Goal: Transaction & Acquisition: Purchase product/service

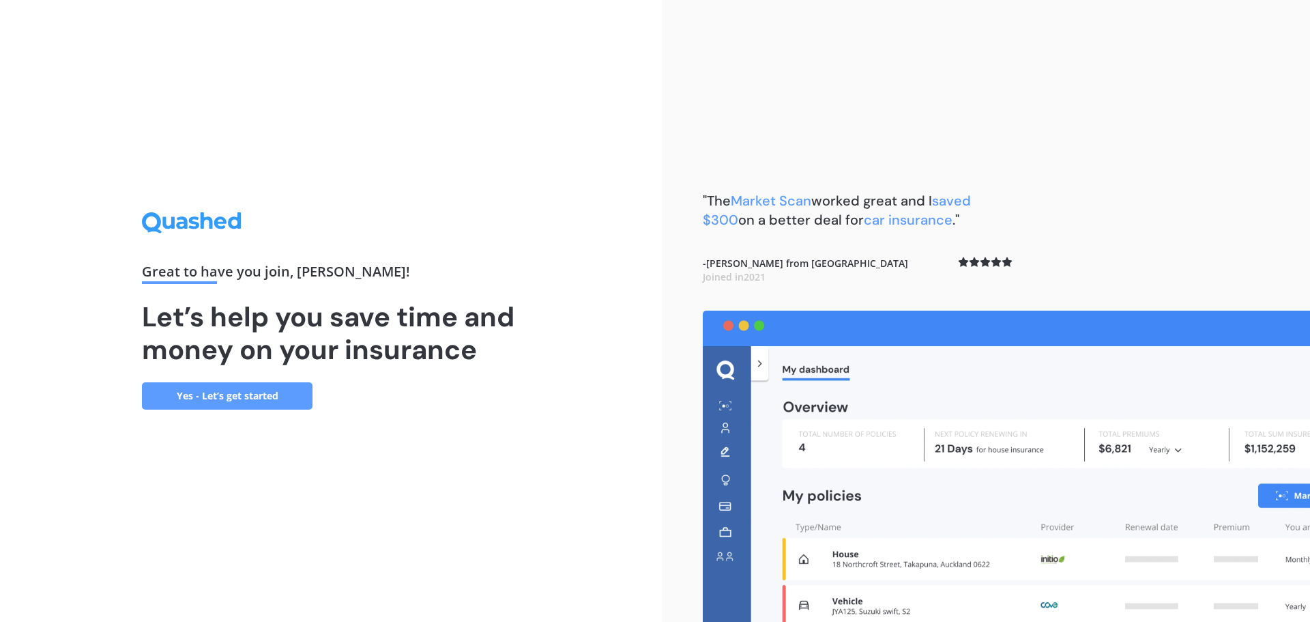
click at [253, 399] on link "Yes - Let’s get started" at bounding box center [227, 395] width 171 height 27
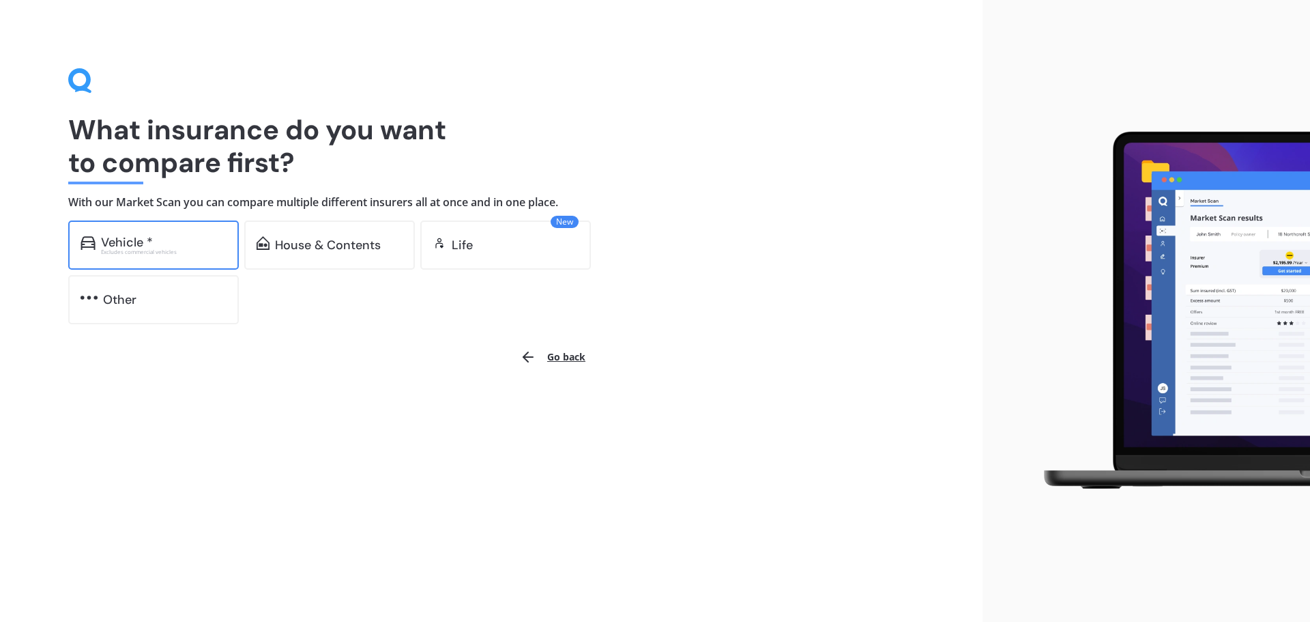
click at [158, 244] on div "Vehicle *" at bounding box center [164, 242] width 126 height 14
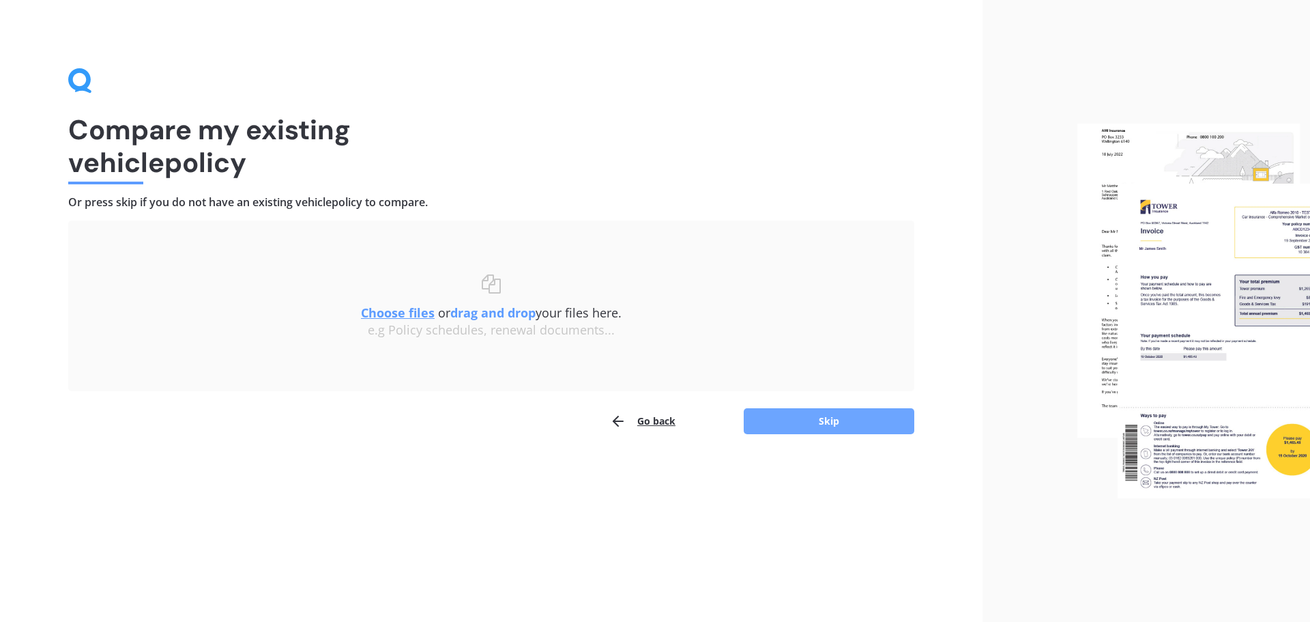
click at [806, 420] on button "Skip" at bounding box center [829, 421] width 171 height 26
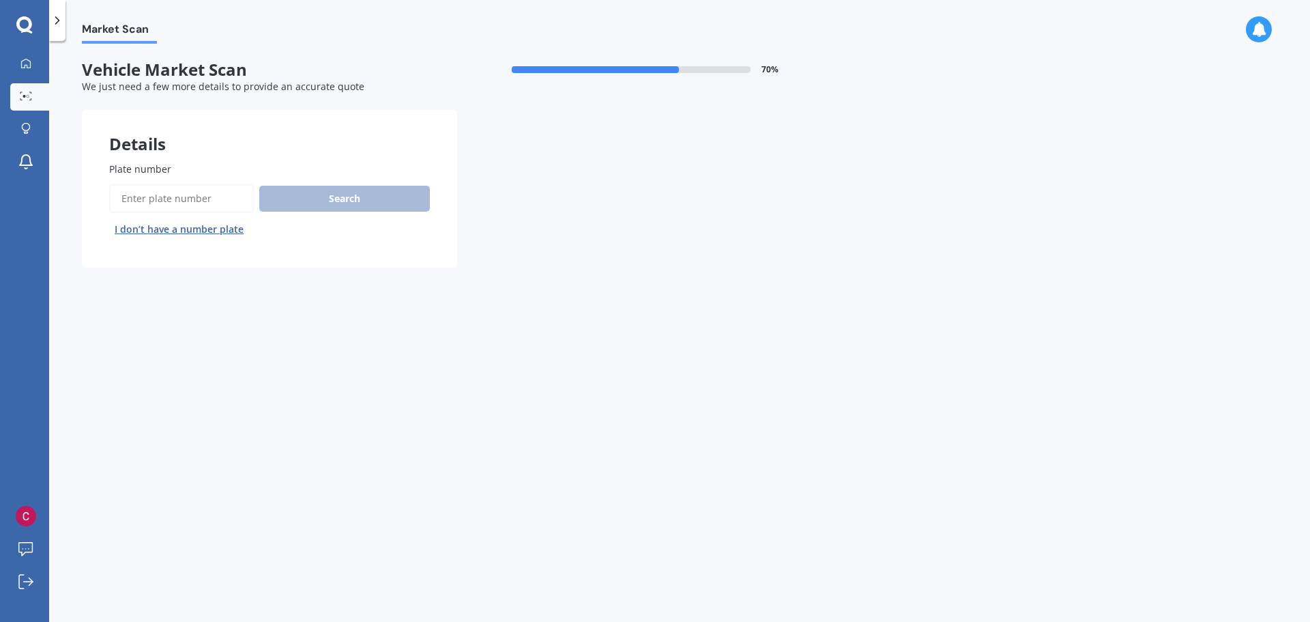
click at [186, 194] on input "Plate number" at bounding box center [181, 198] width 145 height 29
type input "gqs722"
click at [312, 198] on button "Search" at bounding box center [344, 199] width 171 height 26
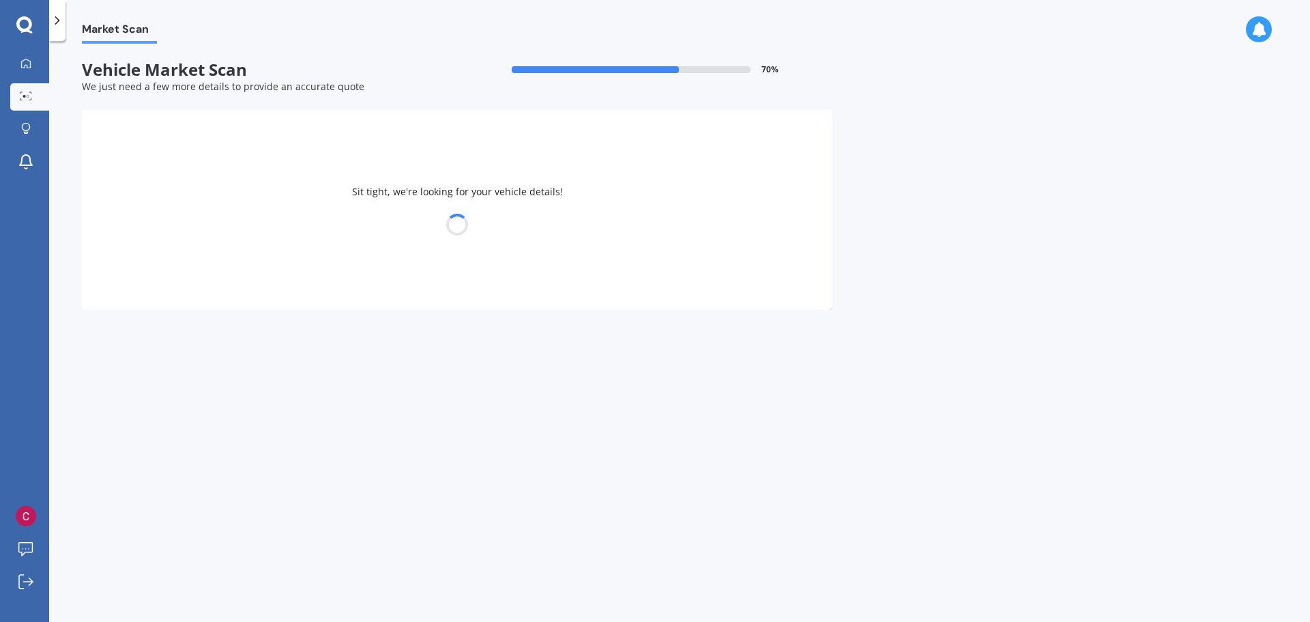
select select "TOYOTA"
select select "CAMRY"
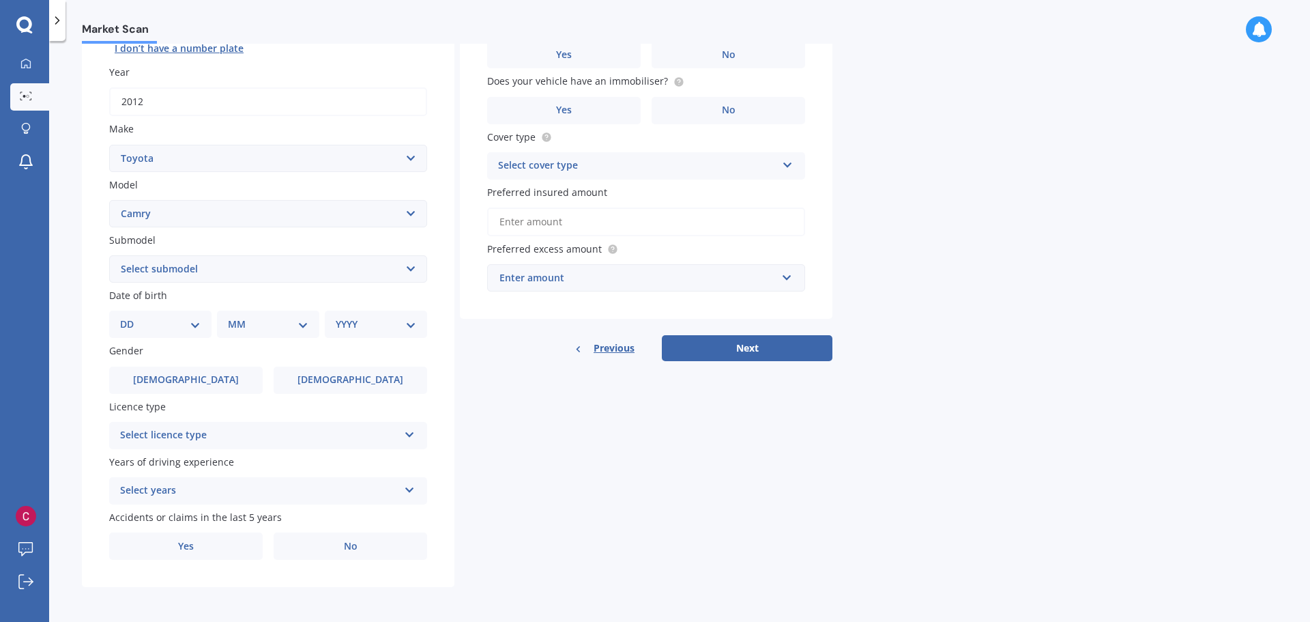
scroll to position [182, 0]
drag, startPoint x: 176, startPoint y: 295, endPoint x: 109, endPoint y: 293, distance: 66.9
click at [109, 293] on label "Date of birth" at bounding box center [265, 294] width 313 height 14
click at [109, 293] on span "Date of birth" at bounding box center [138, 294] width 58 height 13
click at [149, 326] on select "DD 01 02 03 04 05 06 07 08 09 10 11 12 13 14 15 16 17 18 19 20 21 22 23 24 25 2…" at bounding box center [160, 323] width 81 height 15
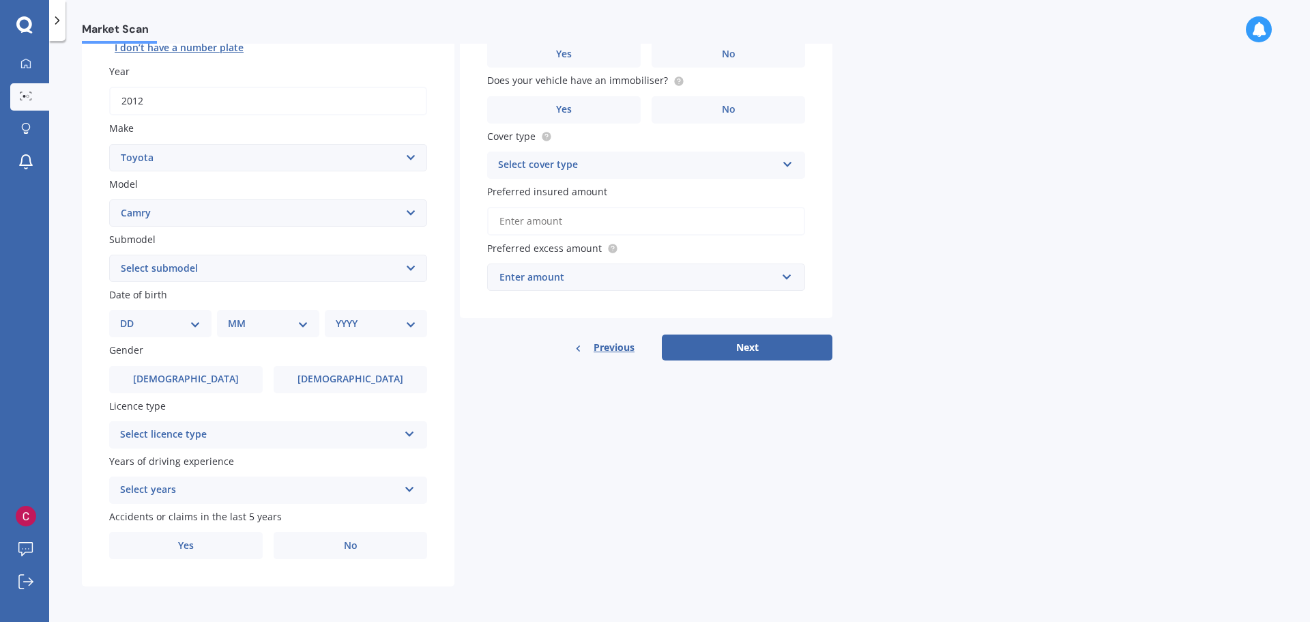
select select "01"
click at [131, 316] on select "DD 01 02 03 04 05 06 07 08 09 10 11 12 13 14 15 16 17 18 19 20 21 22 23 24 25 2…" at bounding box center [160, 323] width 81 height 15
click at [246, 319] on select "MM 01 02 03 04 05 06 07 08 09 10 11 12" at bounding box center [270, 323] width 75 height 15
select select "06"
click at [233, 316] on select "MM 01 02 03 04 05 06 07 08 09 10 11 12" at bounding box center [270, 323] width 75 height 15
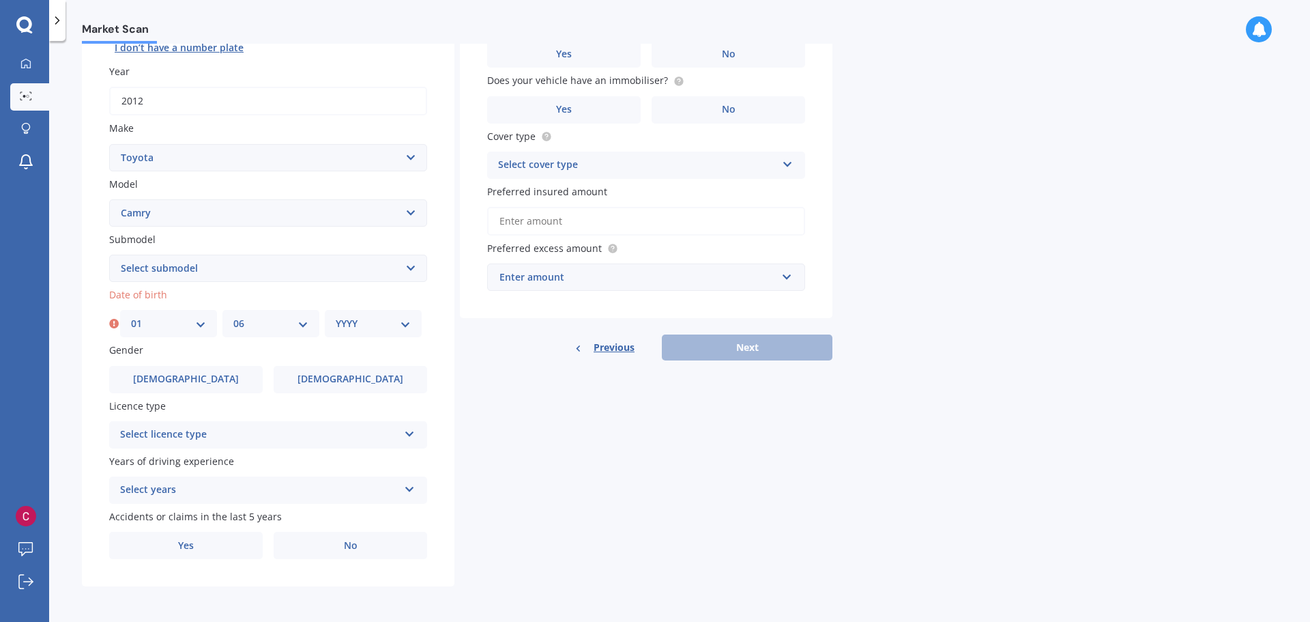
click at [400, 328] on select "YYYY 2025 2024 2023 2022 2021 2020 2019 2018 2017 2016 2015 2014 2013 2012 2011…" at bounding box center [373, 323] width 75 height 15
select select "1986"
click at [336, 316] on select "YYYY 2025 2024 2023 2022 2021 2020 2019 2018 2017 2016 2015 2014 2013 2012 2011…" at bounding box center [373, 323] width 75 height 15
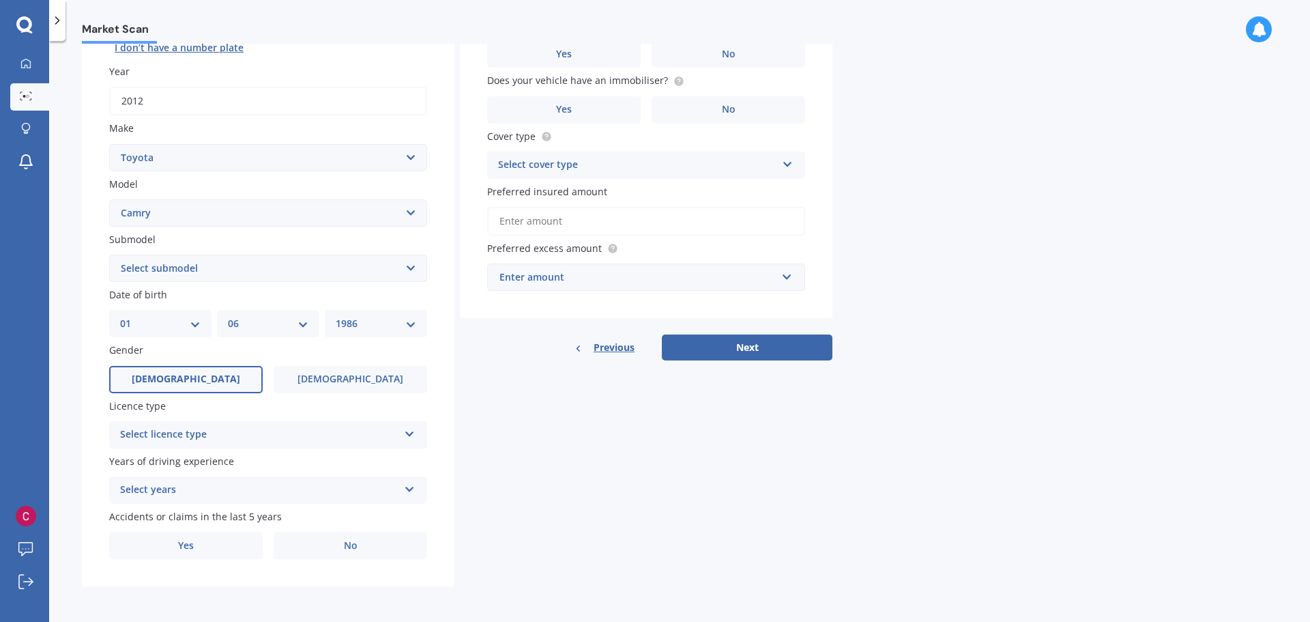
click at [212, 369] on label "[DEMOGRAPHIC_DATA]" at bounding box center [186, 379] width 154 height 27
click at [0, 0] on input "[DEMOGRAPHIC_DATA]" at bounding box center [0, 0] width 0 height 0
click at [216, 440] on div "Select licence type" at bounding box center [259, 435] width 278 height 16
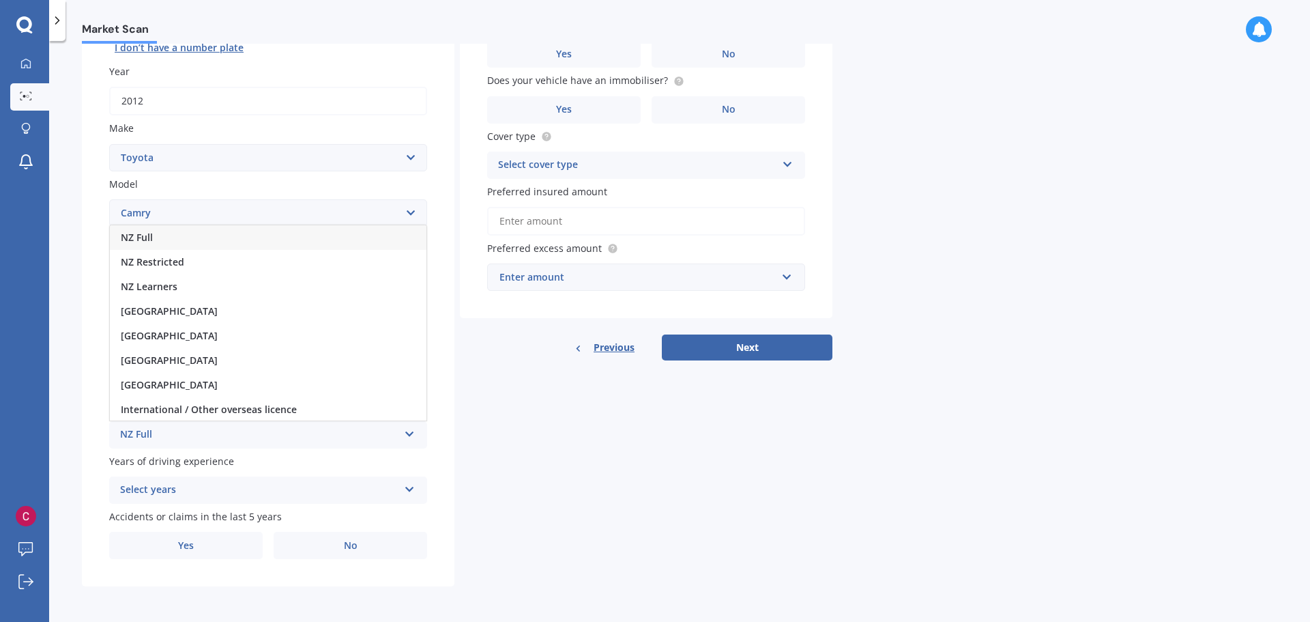
click at [173, 237] on div "NZ Full" at bounding box center [268, 237] width 317 height 25
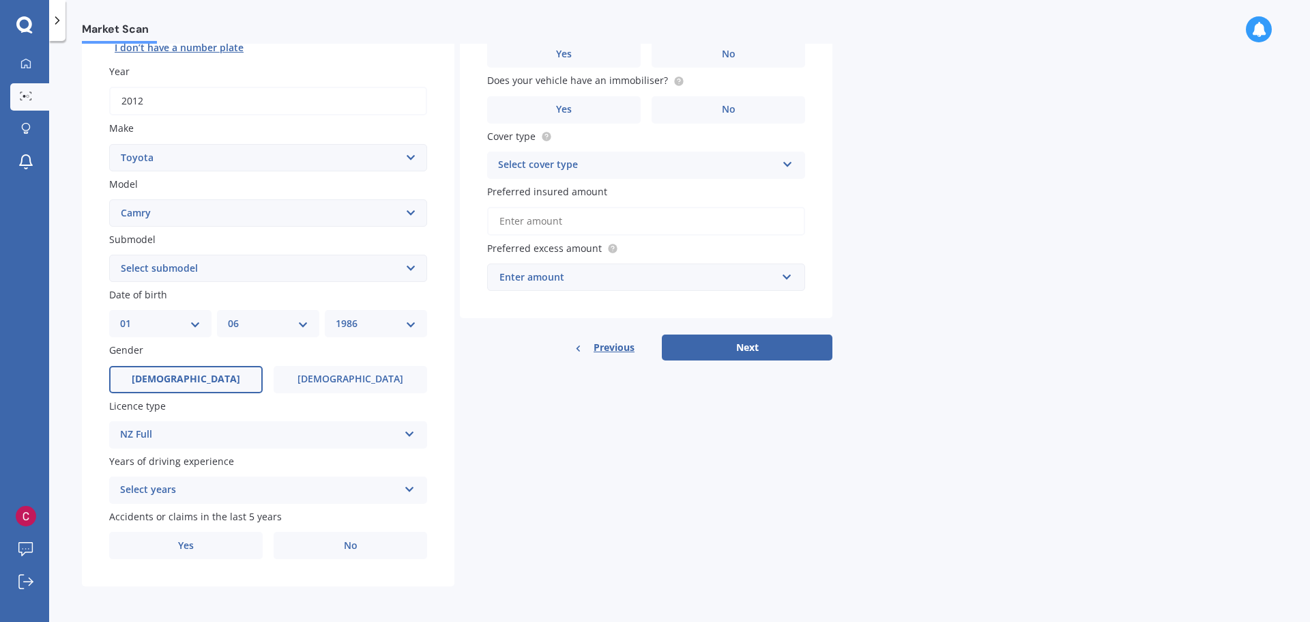
click at [237, 487] on div "Select years" at bounding box center [259, 490] width 278 height 16
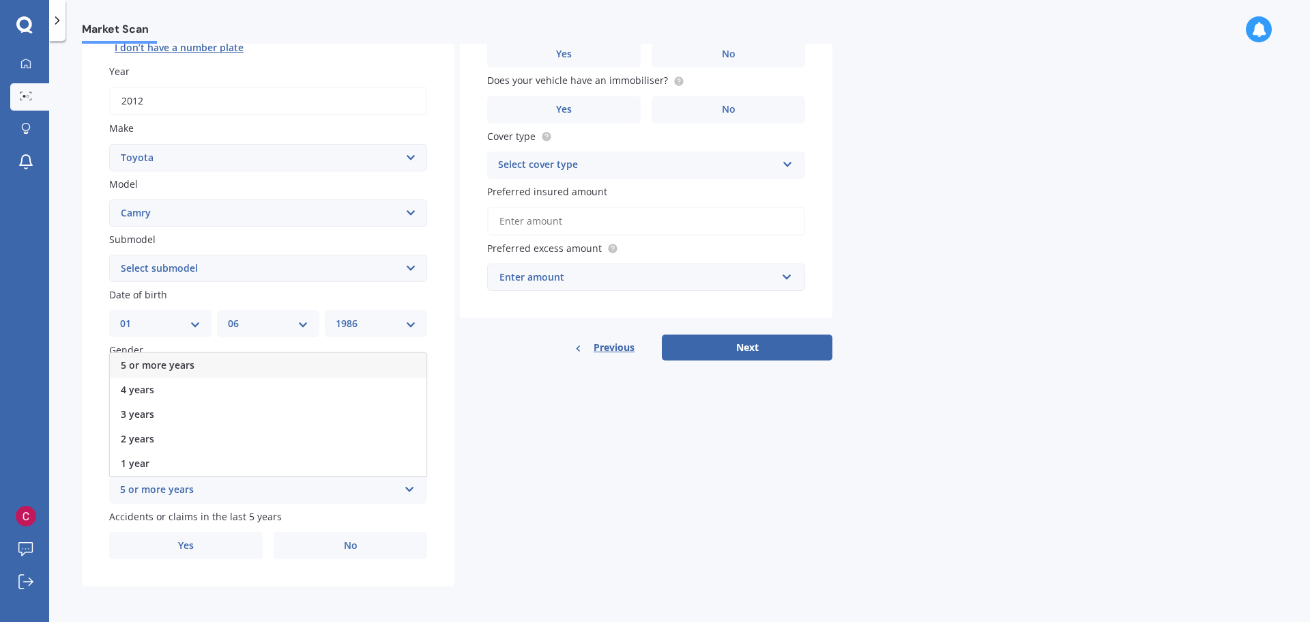
click at [188, 365] on span "5 or more years" at bounding box center [158, 364] width 74 height 13
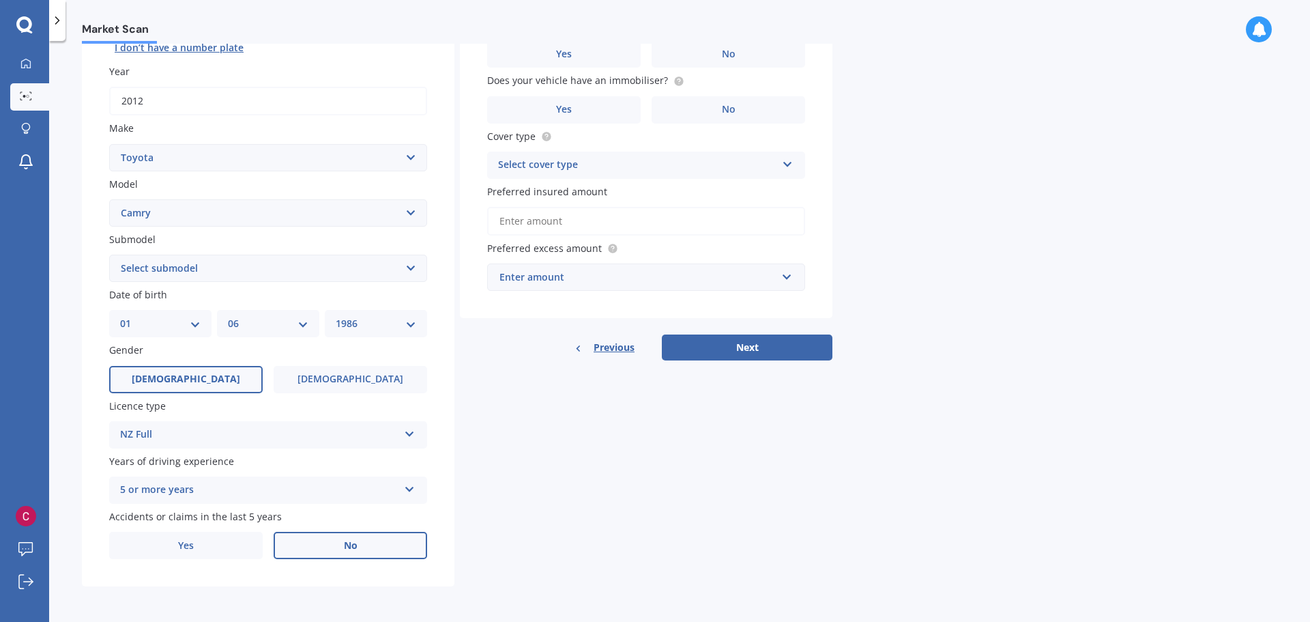
click at [361, 542] on label "No" at bounding box center [351, 545] width 154 height 27
click at [0, 0] on input "No" at bounding box center [0, 0] width 0 height 0
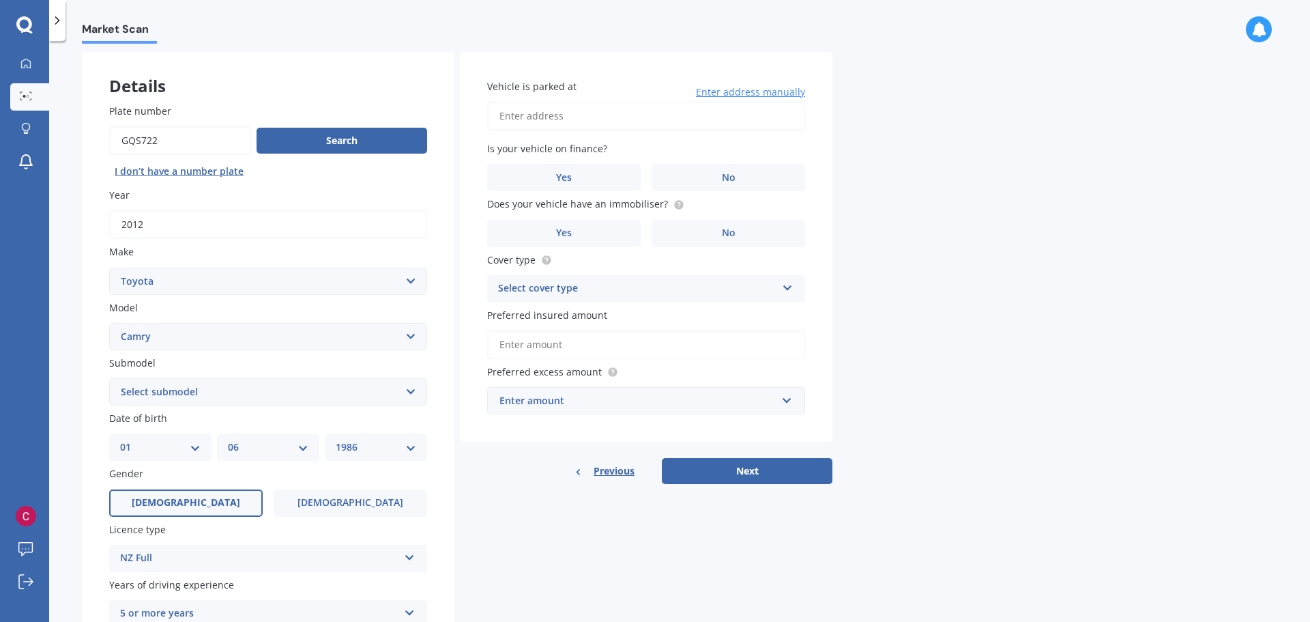
scroll to position [0, 0]
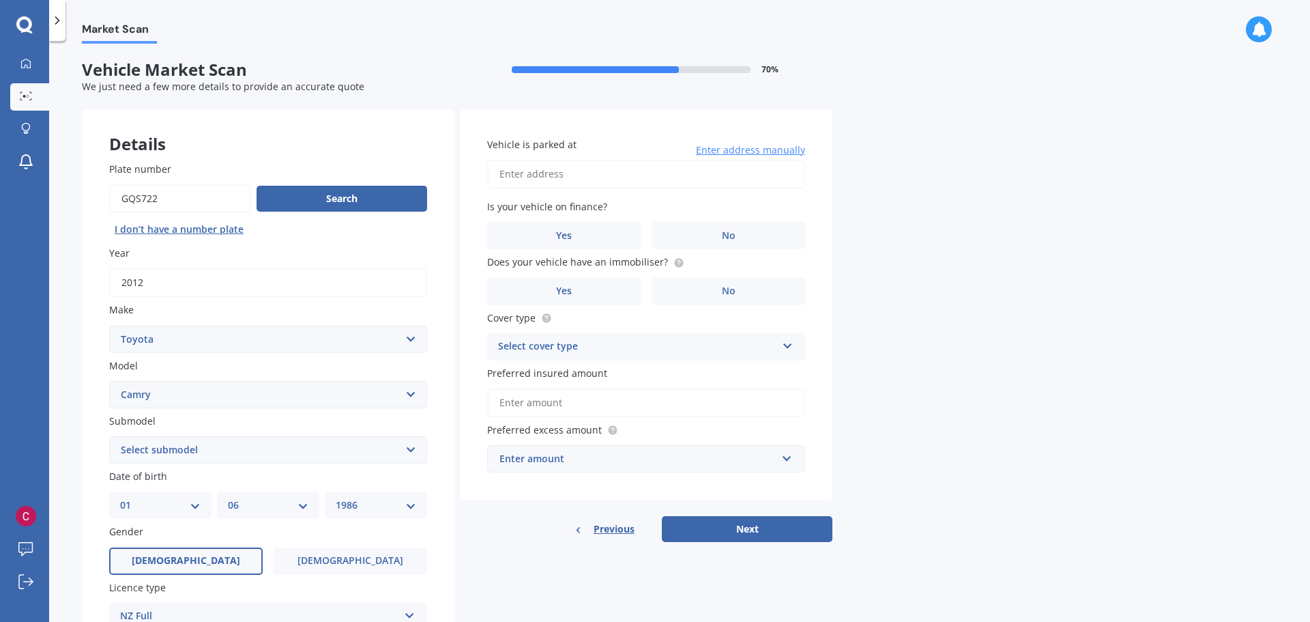
click at [556, 174] on input "Vehicle is parked at" at bounding box center [646, 174] width 318 height 29
type input "[STREET_ADDRESS]"
click at [835, 234] on div "Market Scan Vehicle Market Scan 70 % We just need a few more details to provide…" at bounding box center [679, 334] width 1261 height 581
click at [710, 236] on label "No" at bounding box center [729, 235] width 154 height 27
click at [0, 0] on input "No" at bounding box center [0, 0] width 0 height 0
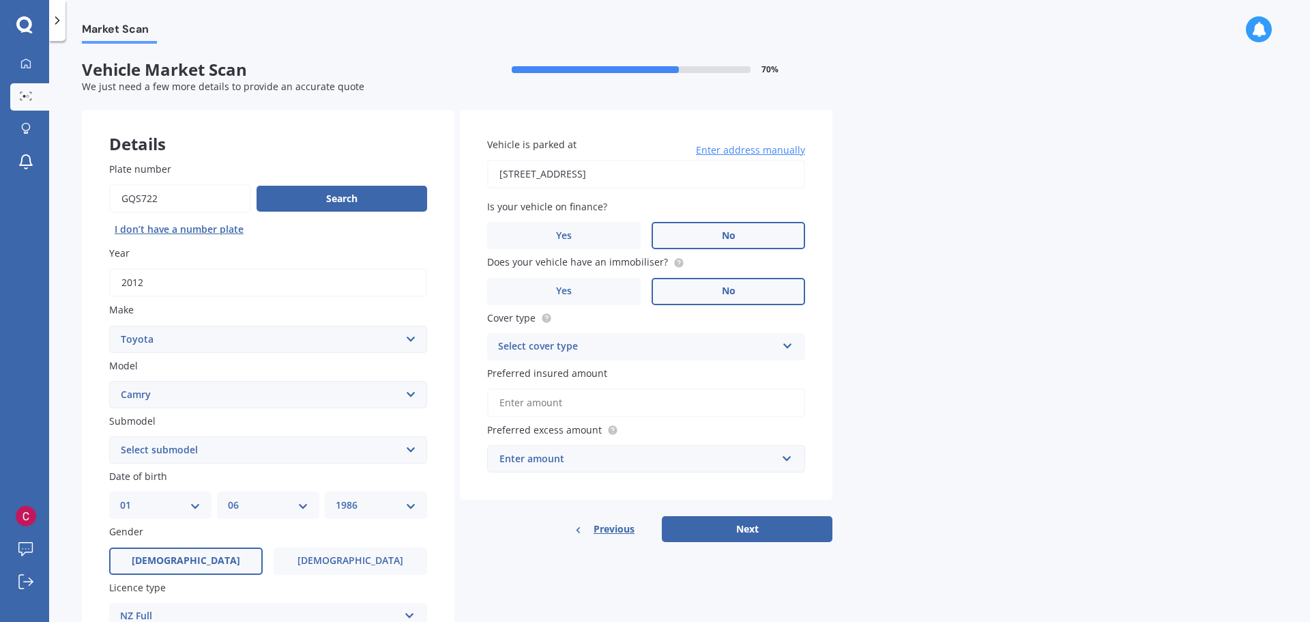
click at [706, 282] on label "No" at bounding box center [729, 291] width 154 height 27
click at [0, 0] on input "No" at bounding box center [0, 0] width 0 height 0
click at [674, 263] on circle at bounding box center [678, 262] width 9 height 9
click at [594, 290] on label "Yes" at bounding box center [564, 291] width 154 height 27
click at [0, 0] on input "Yes" at bounding box center [0, 0] width 0 height 0
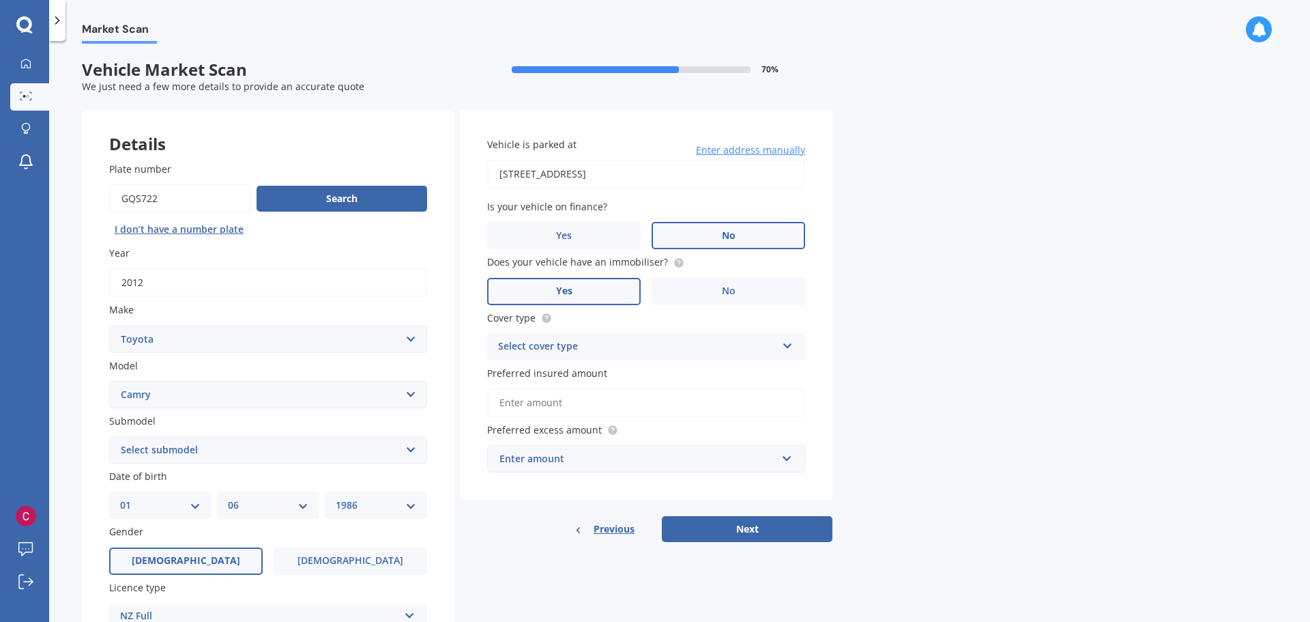
click at [632, 351] on div "Select cover type" at bounding box center [637, 346] width 278 height 16
click at [593, 395] on span "Third Party, Fire & Theft" at bounding box center [555, 397] width 112 height 13
click at [602, 403] on input "Preferred insured amount" at bounding box center [646, 402] width 318 height 29
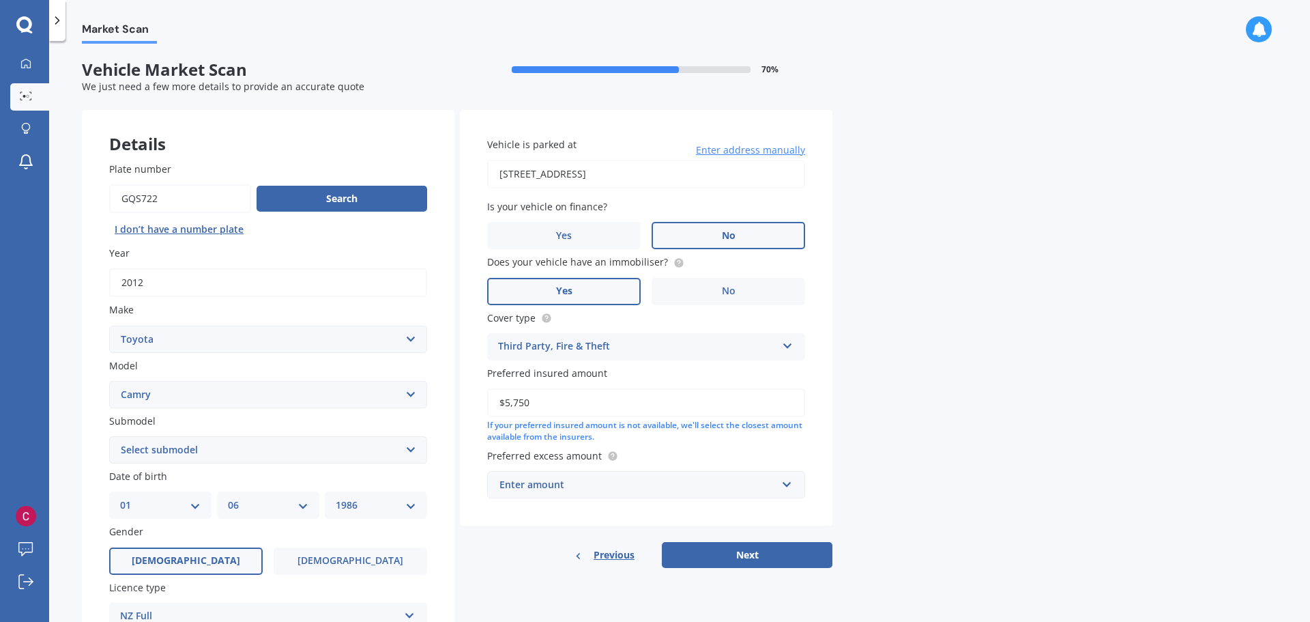
type input "$5,750"
click at [590, 487] on div "Enter amount" at bounding box center [638, 484] width 277 height 15
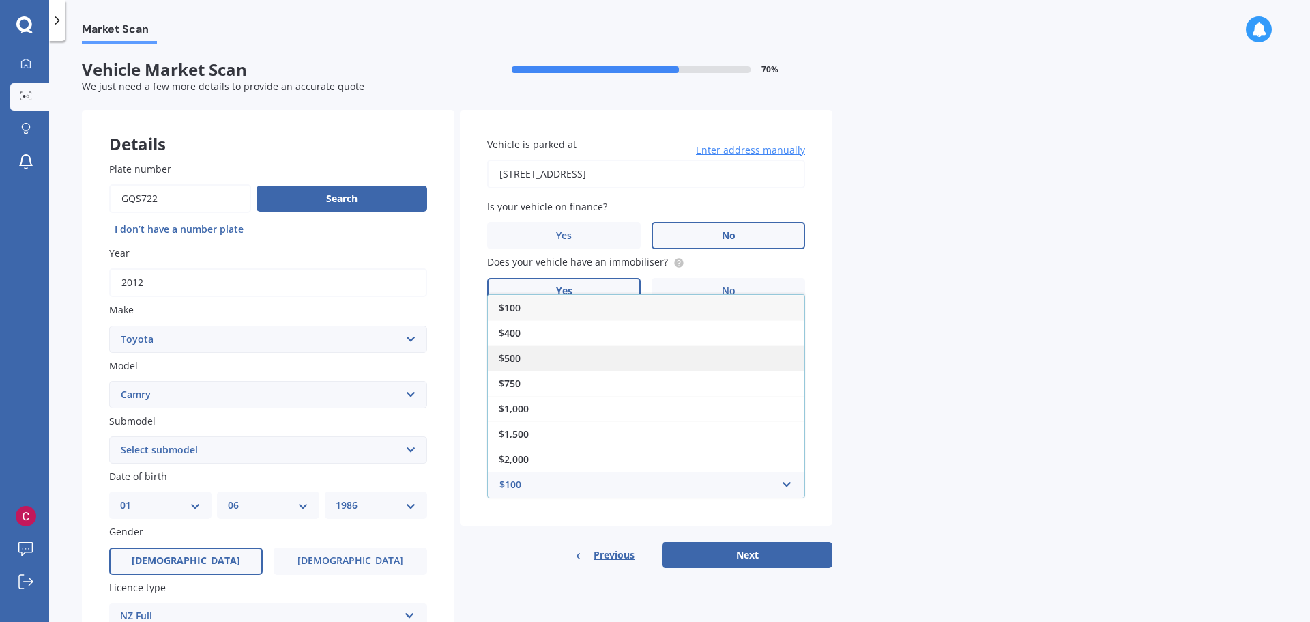
click at [515, 358] on span "$500" at bounding box center [510, 357] width 22 height 13
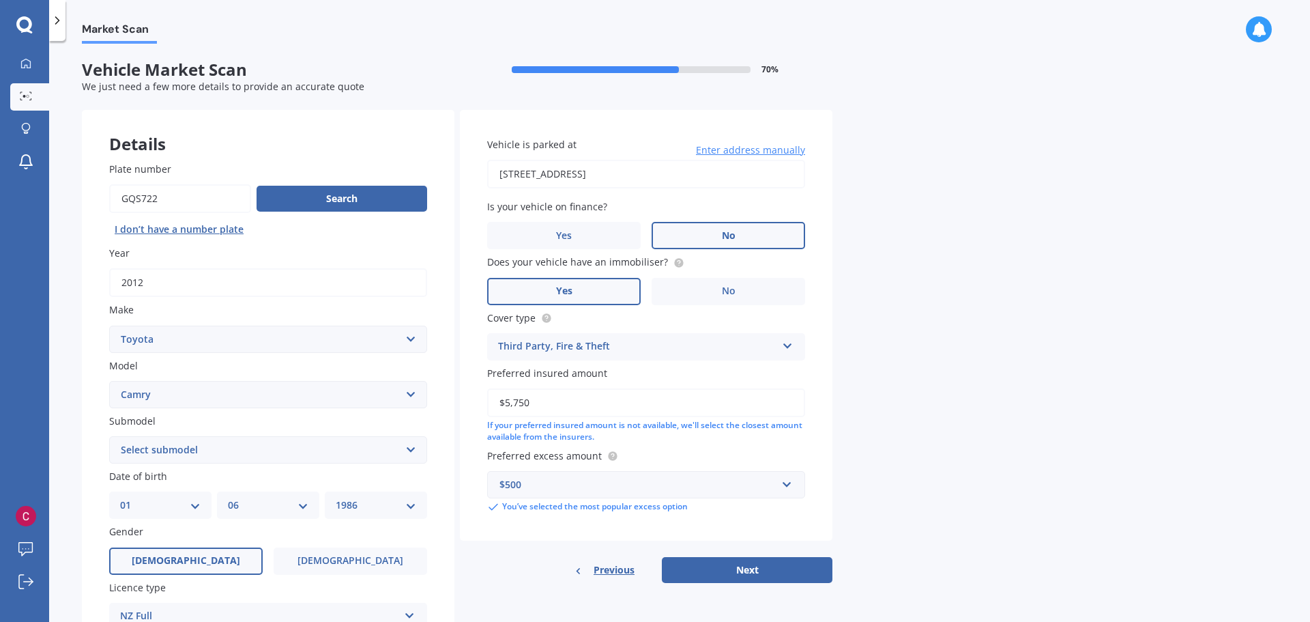
click at [545, 538] on div "Vehicle is parked at [STREET_ADDRESS] Enter address manually Is your vehicle on…" at bounding box center [646, 325] width 373 height 431
click at [712, 566] on button "Next" at bounding box center [747, 570] width 171 height 26
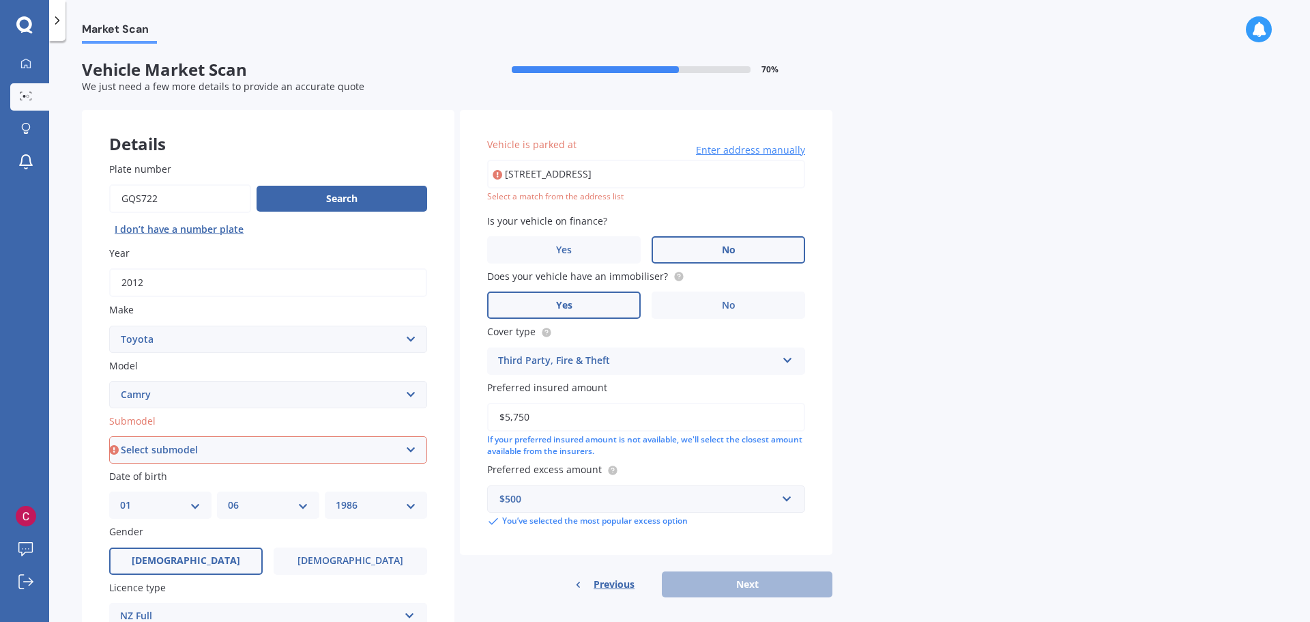
click at [333, 456] on select "Select submodel (All other) Altise 2.4 Altise 3.0 V6 Ateva 2.4 Ateva 3.0 V6 Azu…" at bounding box center [268, 449] width 318 height 27
click at [210, 460] on select "Select submodel (All other) Altise 2.4 Altise 3.0 V6 Ateva 2.4 Ateva 3.0 V6 Azu…" at bounding box center [268, 449] width 318 height 27
click at [186, 457] on select "Select submodel (All other) Altise 2.4 Altise 3.0 V6 Ateva 2.4 Ateva 3.0 V6 Azu…" at bounding box center [268, 449] width 318 height 27
click at [156, 443] on select "Select submodel (All other) Altise 2.4 Altise 3.0 V6 Ateva 2.4 Ateva 3.0 V6 Azu…" at bounding box center [268, 449] width 318 height 27
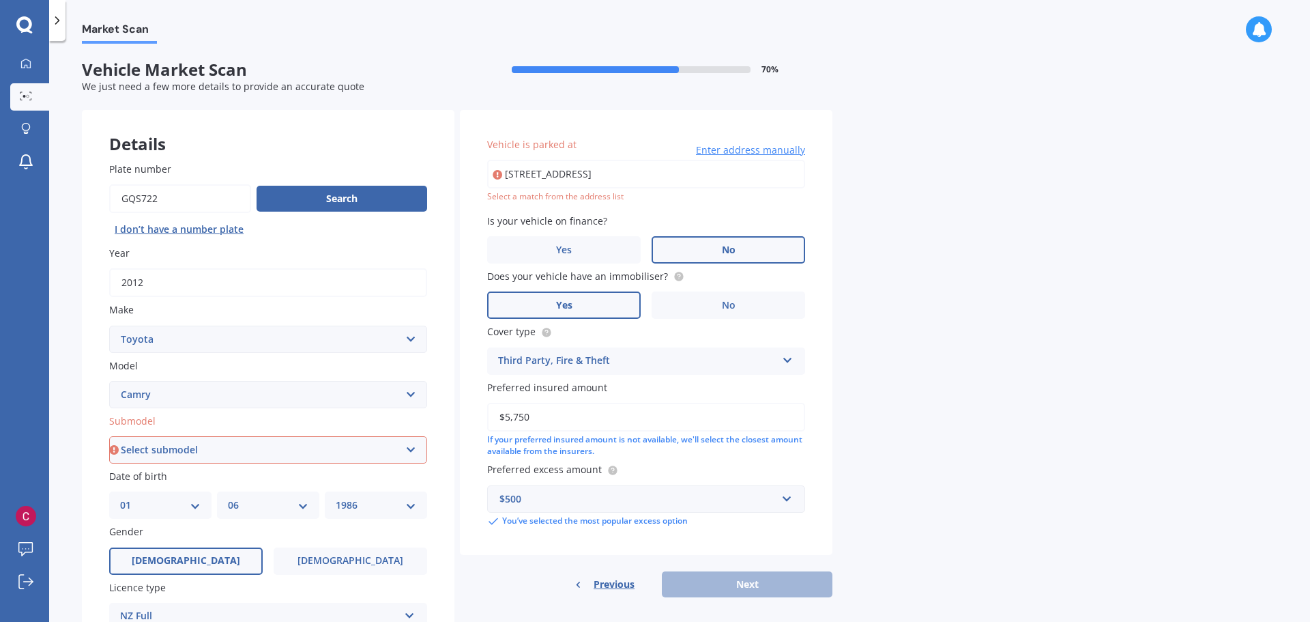
click at [200, 438] on select "Select submodel (All other) Altise 2.4 Altise 3.0 V6 Ateva 2.4 Ateva 3.0 V6 Azu…" at bounding box center [268, 449] width 318 height 27
click at [203, 440] on select "Select submodel (All other) Altise 2.4 Altise 3.0 V6 Ateva 2.4 Ateva 3.0 V6 Azu…" at bounding box center [268, 449] width 318 height 27
click at [210, 449] on select "Select submodel (All other) Altise 2.4 Altise 3.0 V6 Ateva 2.4 Ateva 3.0 V6 Azu…" at bounding box center [268, 449] width 318 height 27
select select "(ALL OTHER)"
click at [109, 436] on select "Select submodel (All other) Altise 2.4 Altise 3.0 V6 Ateva 2.4 Ateva 3.0 V6 Azu…" at bounding box center [268, 449] width 318 height 27
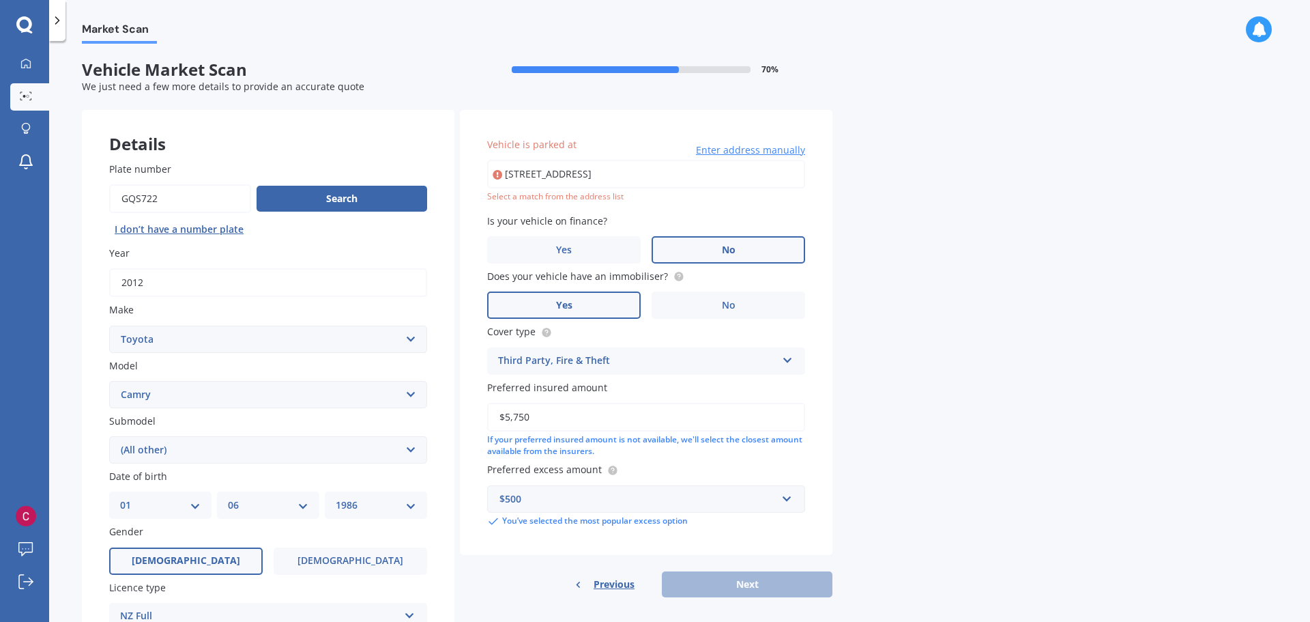
click at [611, 173] on input "[STREET_ADDRESS]" at bounding box center [646, 174] width 318 height 29
click at [695, 177] on input "[STREET_ADDRESS]" at bounding box center [646, 174] width 318 height 29
drag, startPoint x: 695, startPoint y: 177, endPoint x: 489, endPoint y: 175, distance: 206.1
click at [489, 175] on input "[STREET_ADDRESS]" at bounding box center [646, 174] width 318 height 29
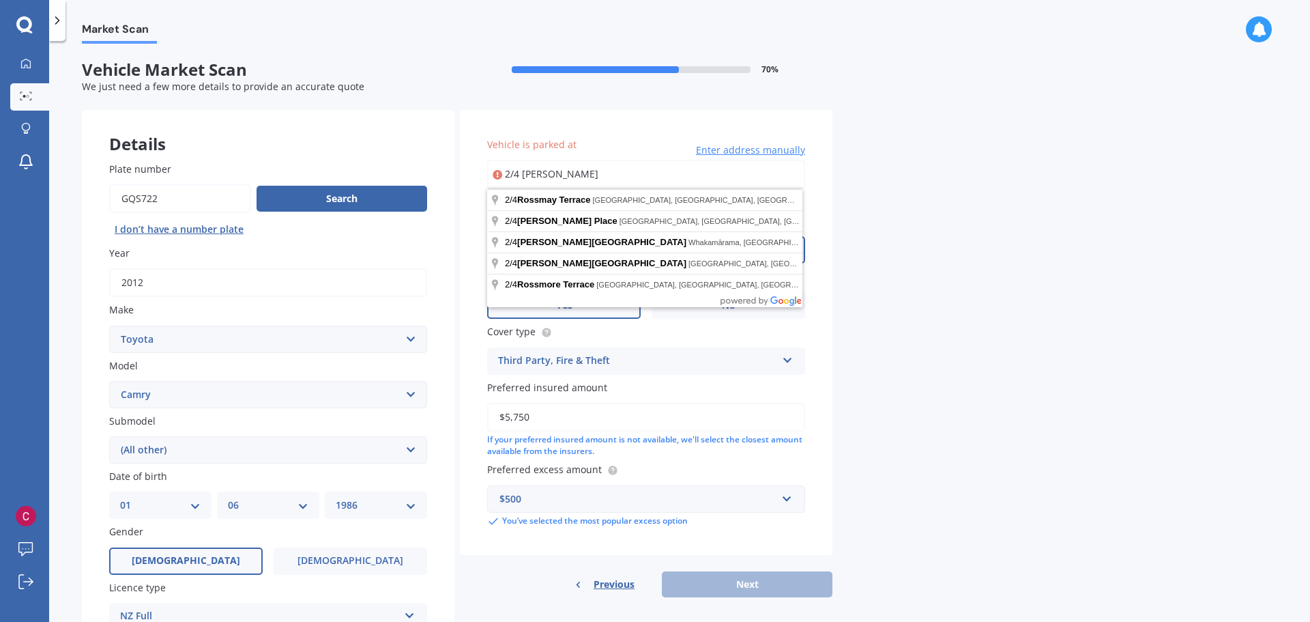
click at [1023, 315] on div "Market Scan Vehicle Market Scan 70 % We just need a few more details to provide…" at bounding box center [679, 334] width 1261 height 581
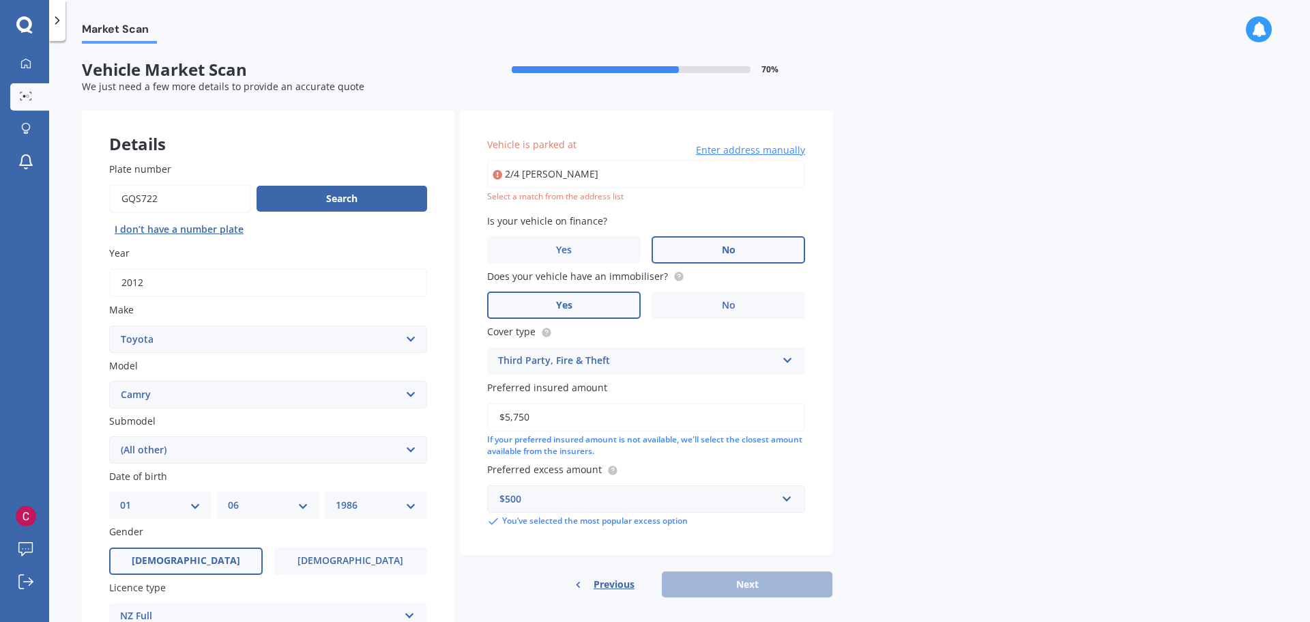
click at [618, 169] on input "2/4 [PERSON_NAME]" at bounding box center [646, 174] width 318 height 29
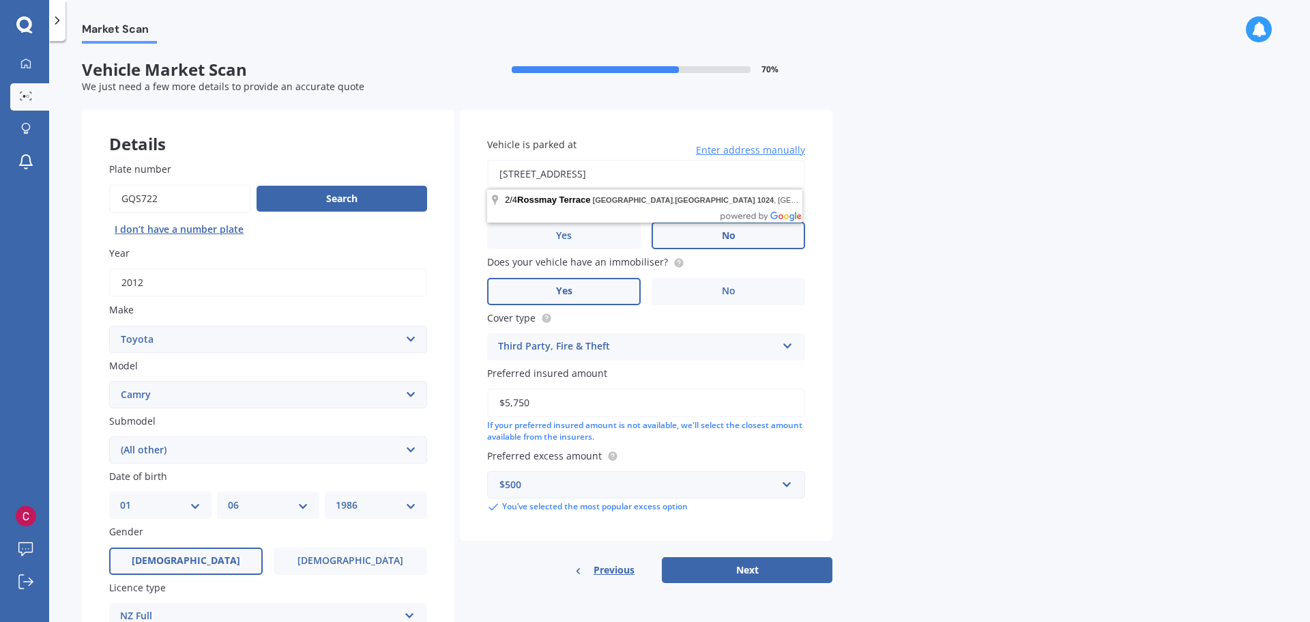
drag, startPoint x: 549, startPoint y: 173, endPoint x: 858, endPoint y: 171, distance: 309.2
click at [858, 171] on div "Market Scan Vehicle Market Scan 70 % We just need a few more details to provide…" at bounding box center [679, 334] width 1261 height 581
click at [707, 178] on input "[STREET_ADDRESS]" at bounding box center [646, 174] width 318 height 29
drag, startPoint x: 602, startPoint y: 173, endPoint x: 779, endPoint y: 161, distance: 177.9
click at [779, 161] on input "[STREET_ADDRESS]" at bounding box center [646, 174] width 318 height 29
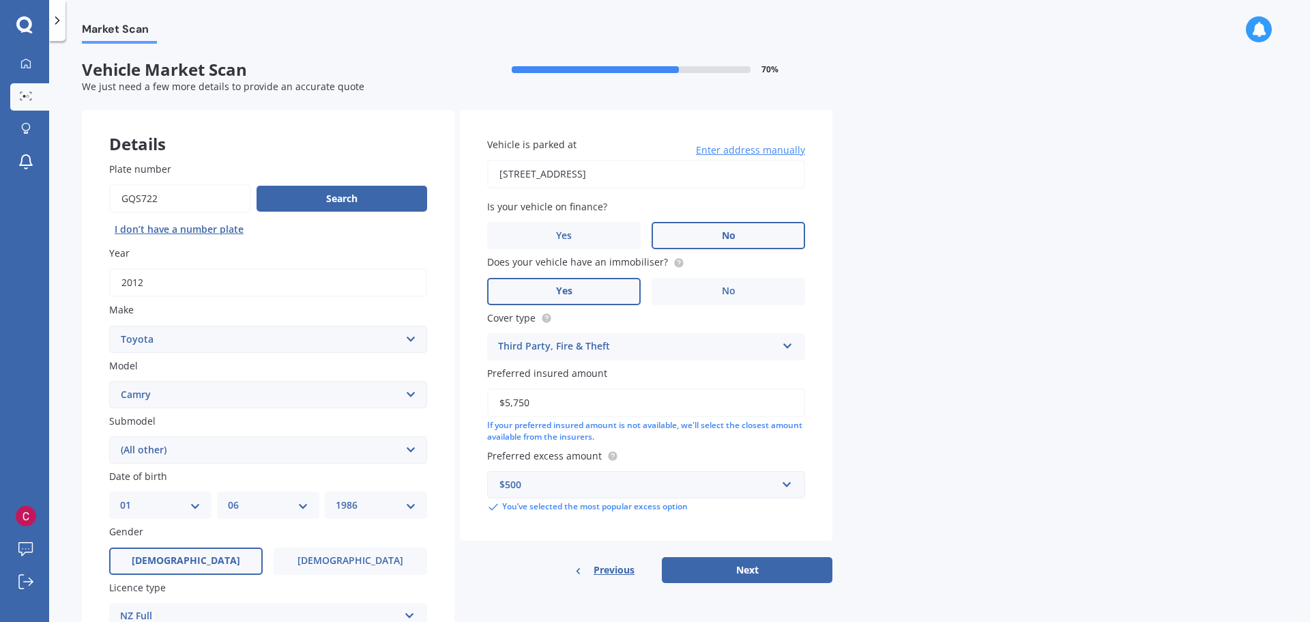
type input "[STREET_ADDRESS]"
click at [910, 214] on div "Market Scan Vehicle Market Scan 70 % We just need a few more details to provide…" at bounding box center [679, 334] width 1261 height 581
click at [736, 571] on button "Next" at bounding box center [747, 570] width 171 height 26
select select "01"
select select "06"
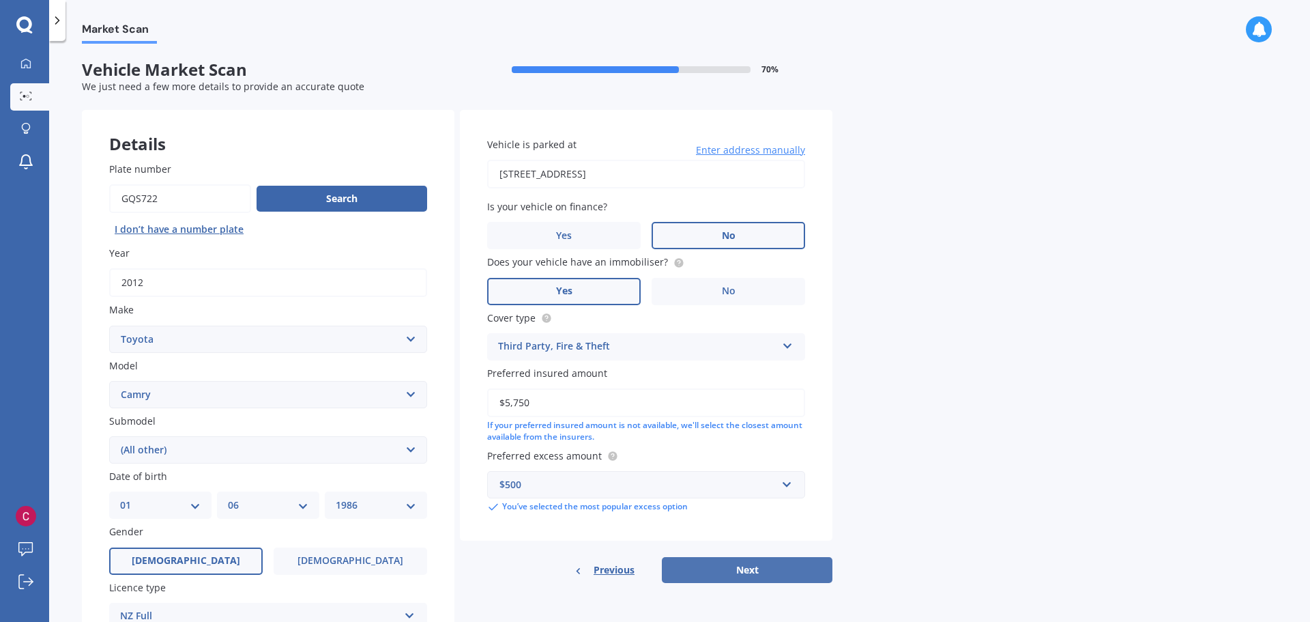
select select "1986"
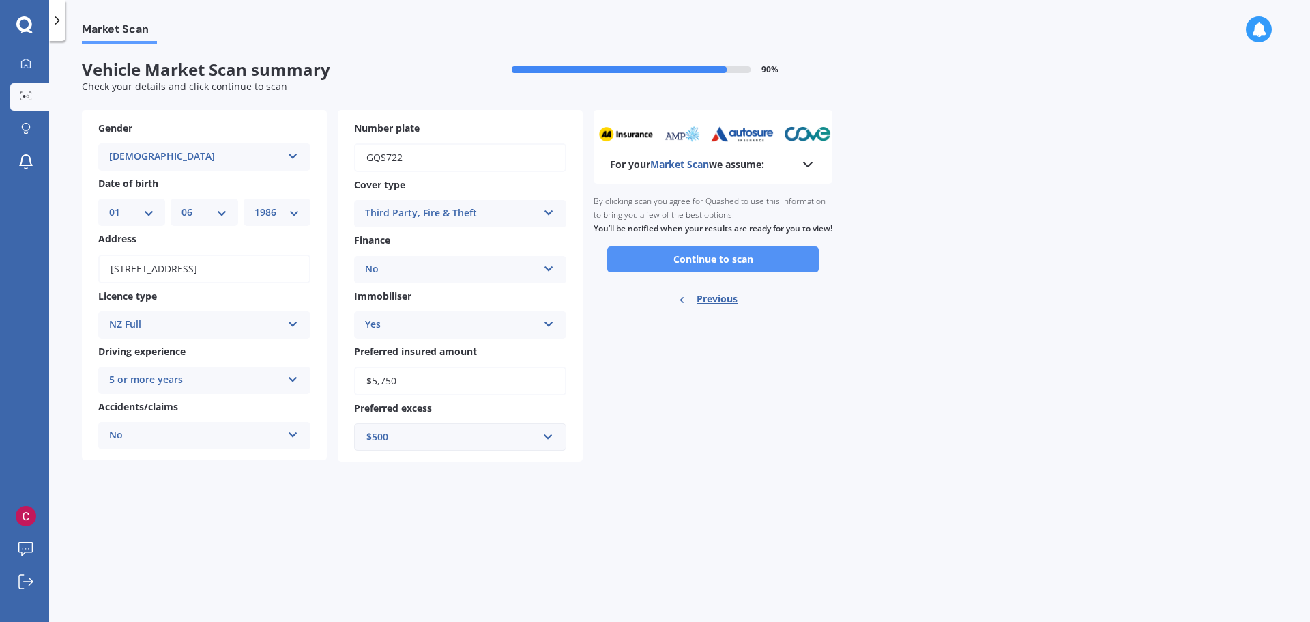
click at [693, 270] on button "Continue to scan" at bounding box center [713, 259] width 212 height 26
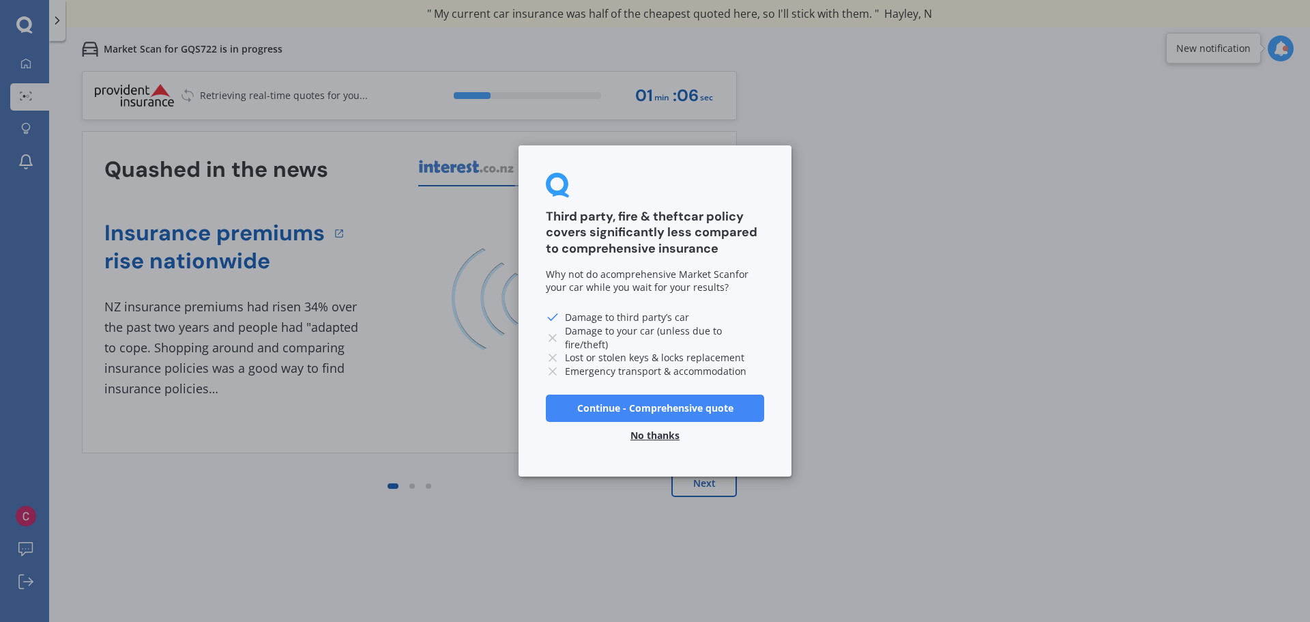
click at [651, 434] on button "No thanks" at bounding box center [655, 435] width 66 height 27
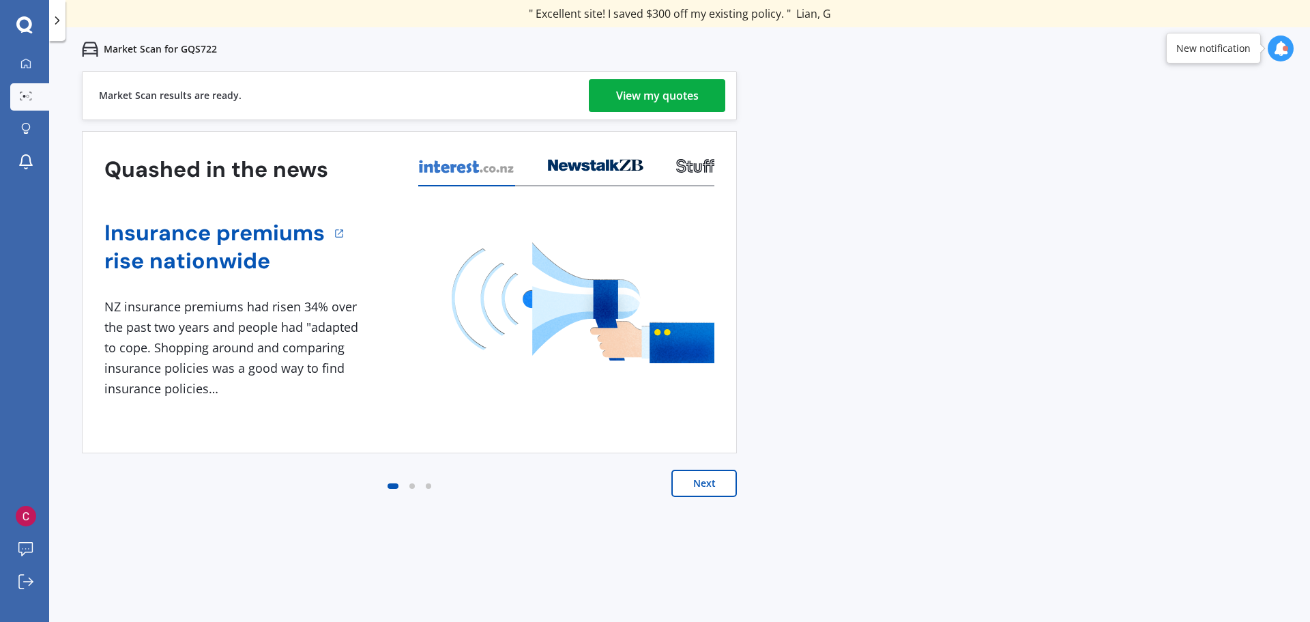
click at [623, 98] on div "View my quotes" at bounding box center [657, 95] width 83 height 33
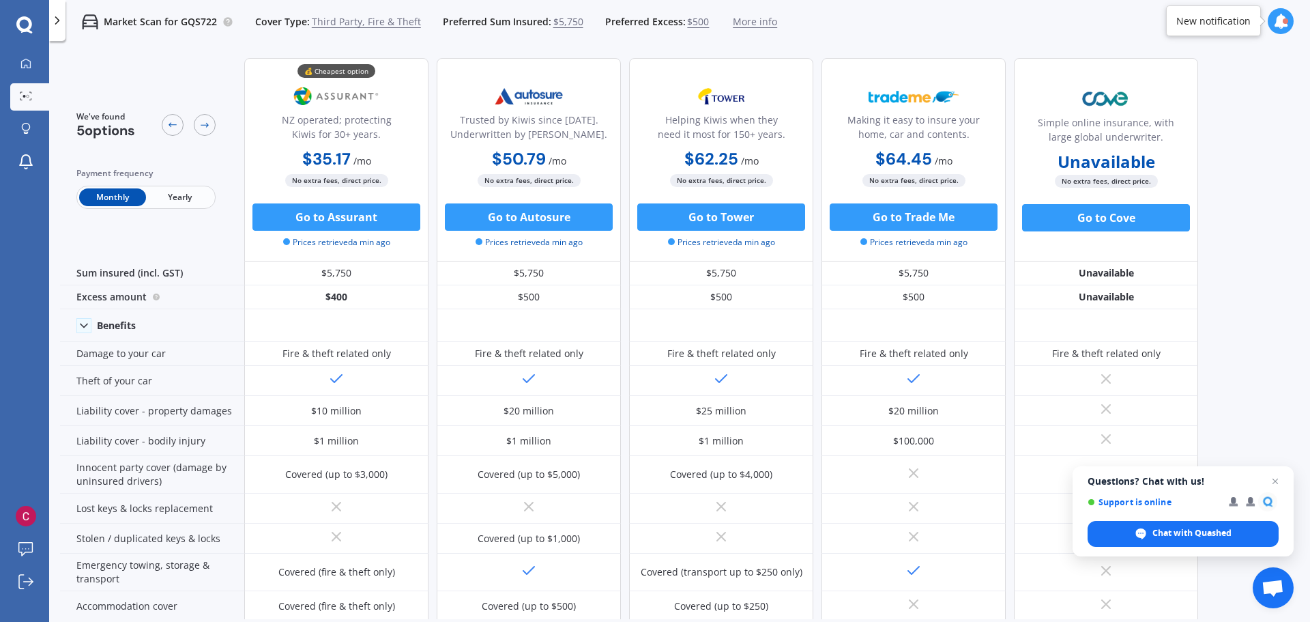
click at [189, 197] on span "Yearly" at bounding box center [179, 197] width 67 height 18
